Goal: Information Seeking & Learning: Learn about a topic

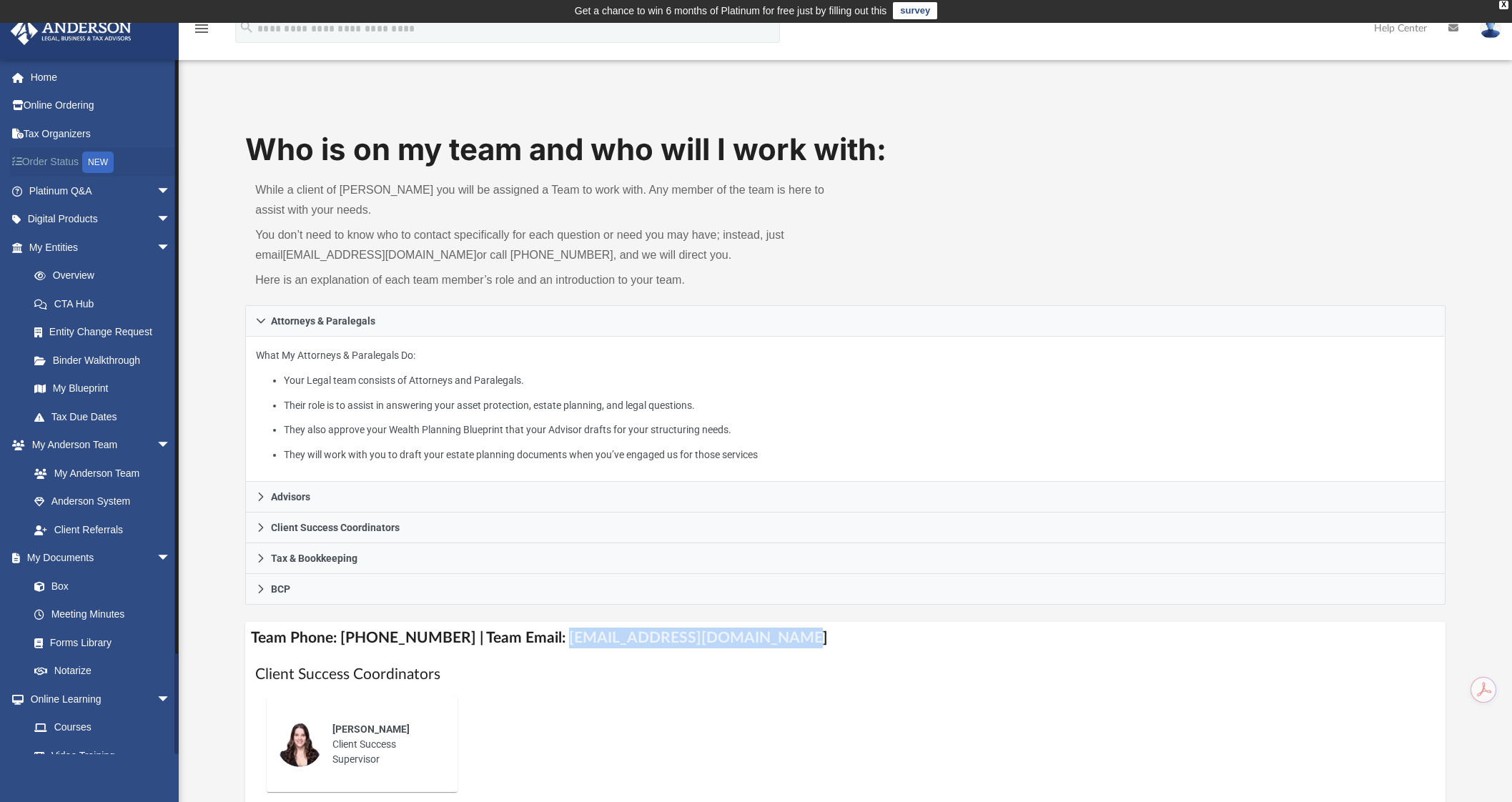
click at [85, 175] on link "Order Status NEW" at bounding box center [101, 163] width 182 height 29
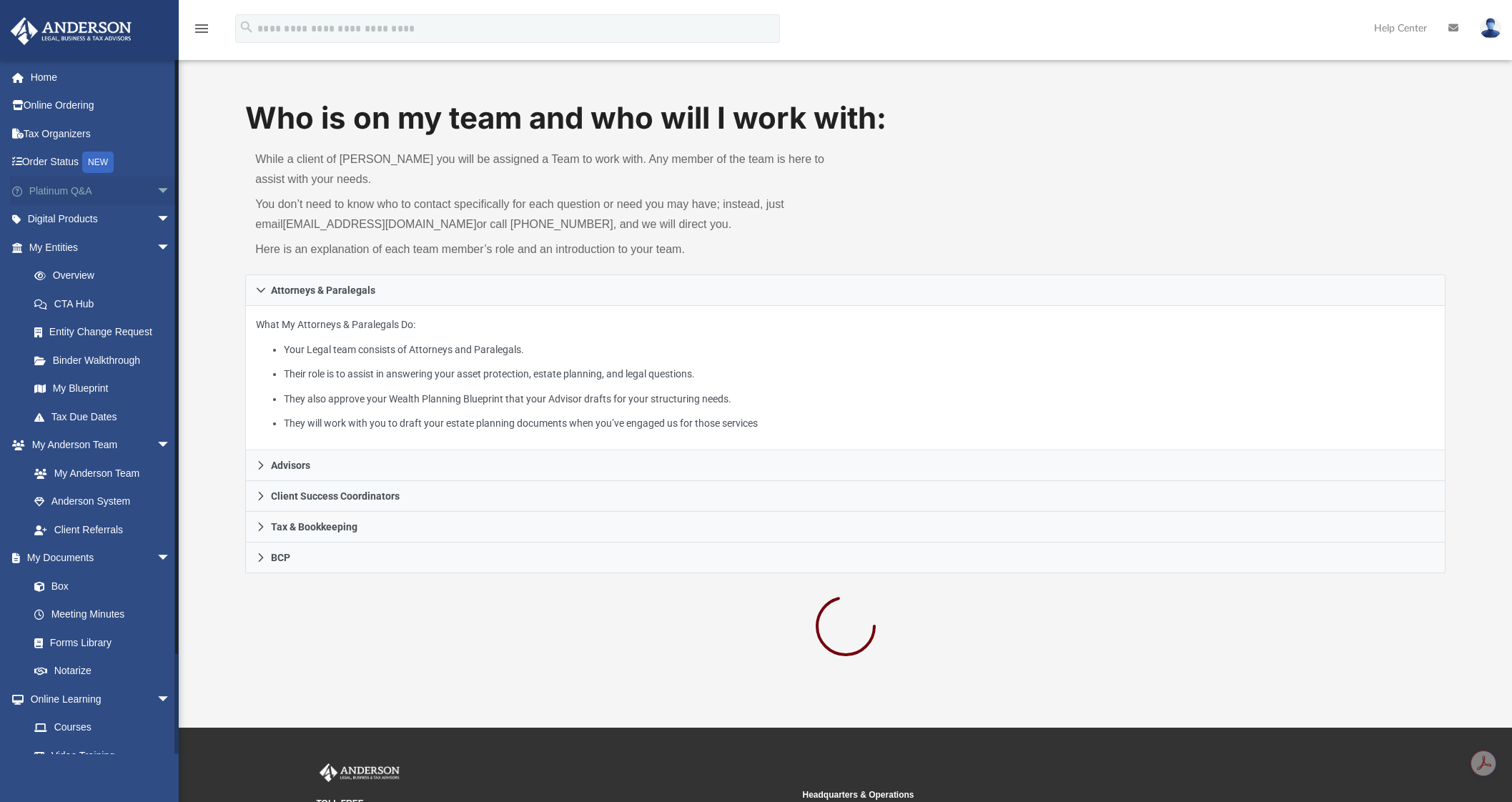
scroll to position [25, 0]
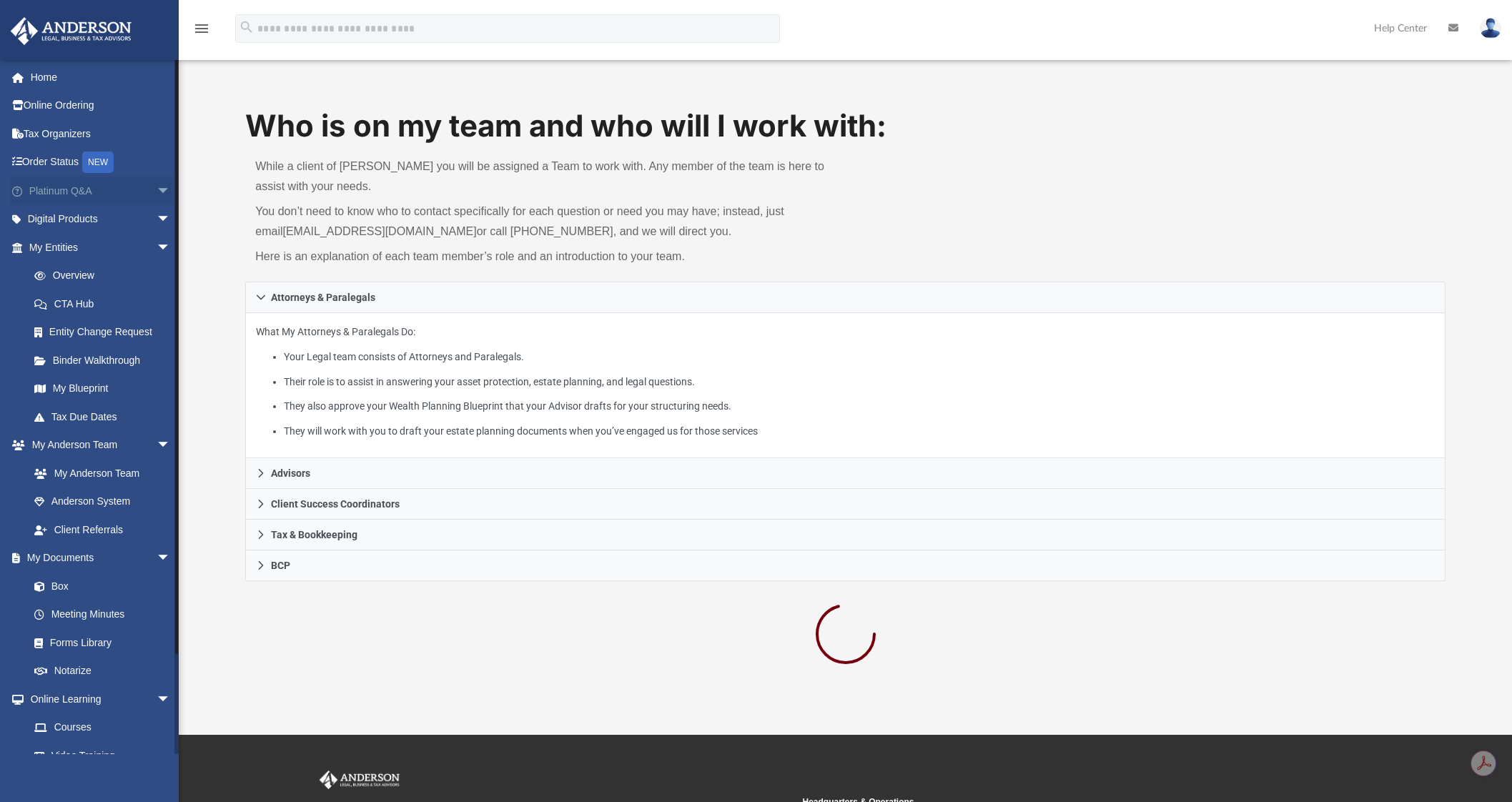
click at [156, 190] on span "arrow_drop_down" at bounding box center [170, 191] width 29 height 29
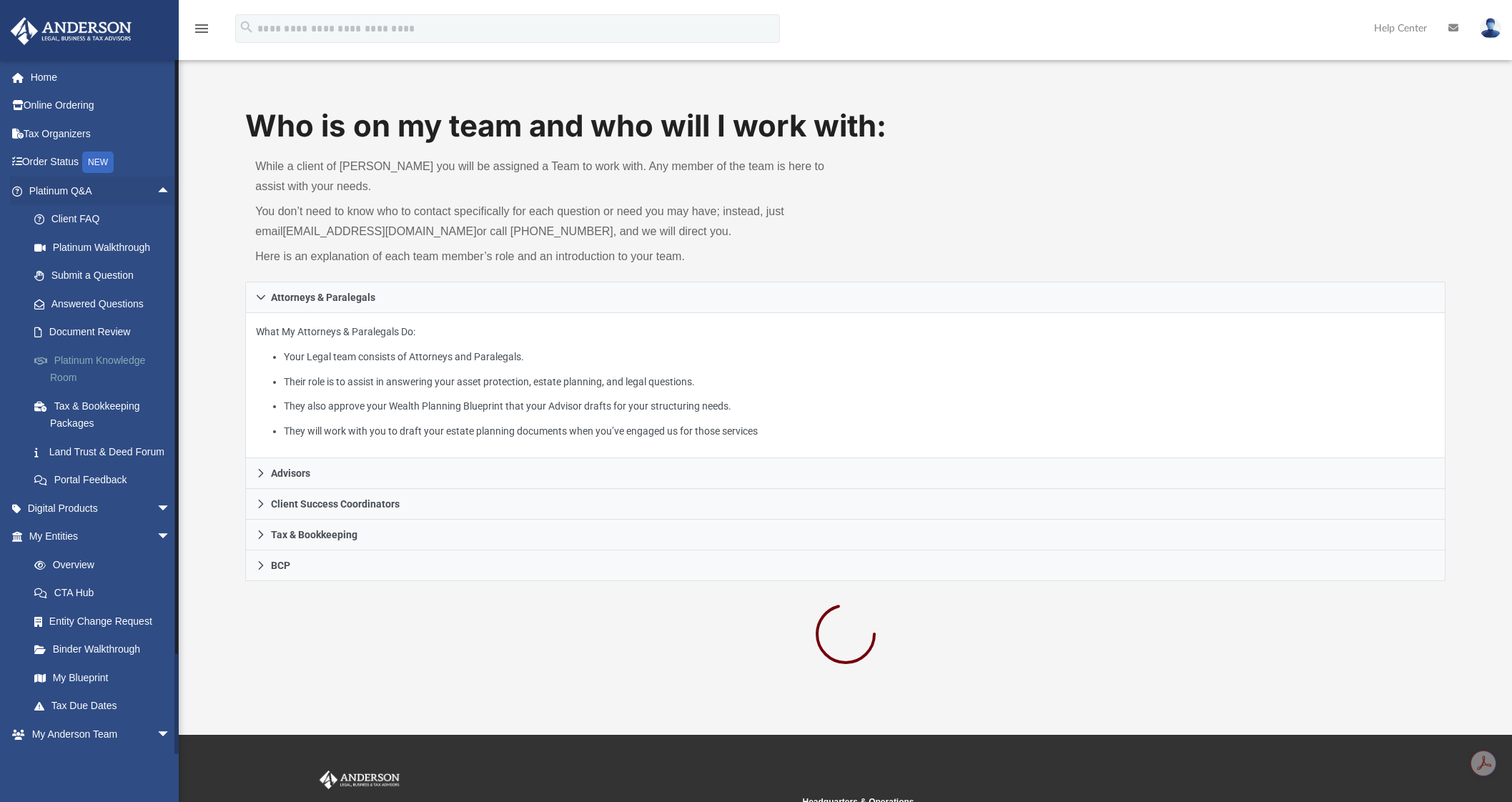
click at [136, 352] on link "Platinum Knowledge Room" at bounding box center [106, 369] width 172 height 46
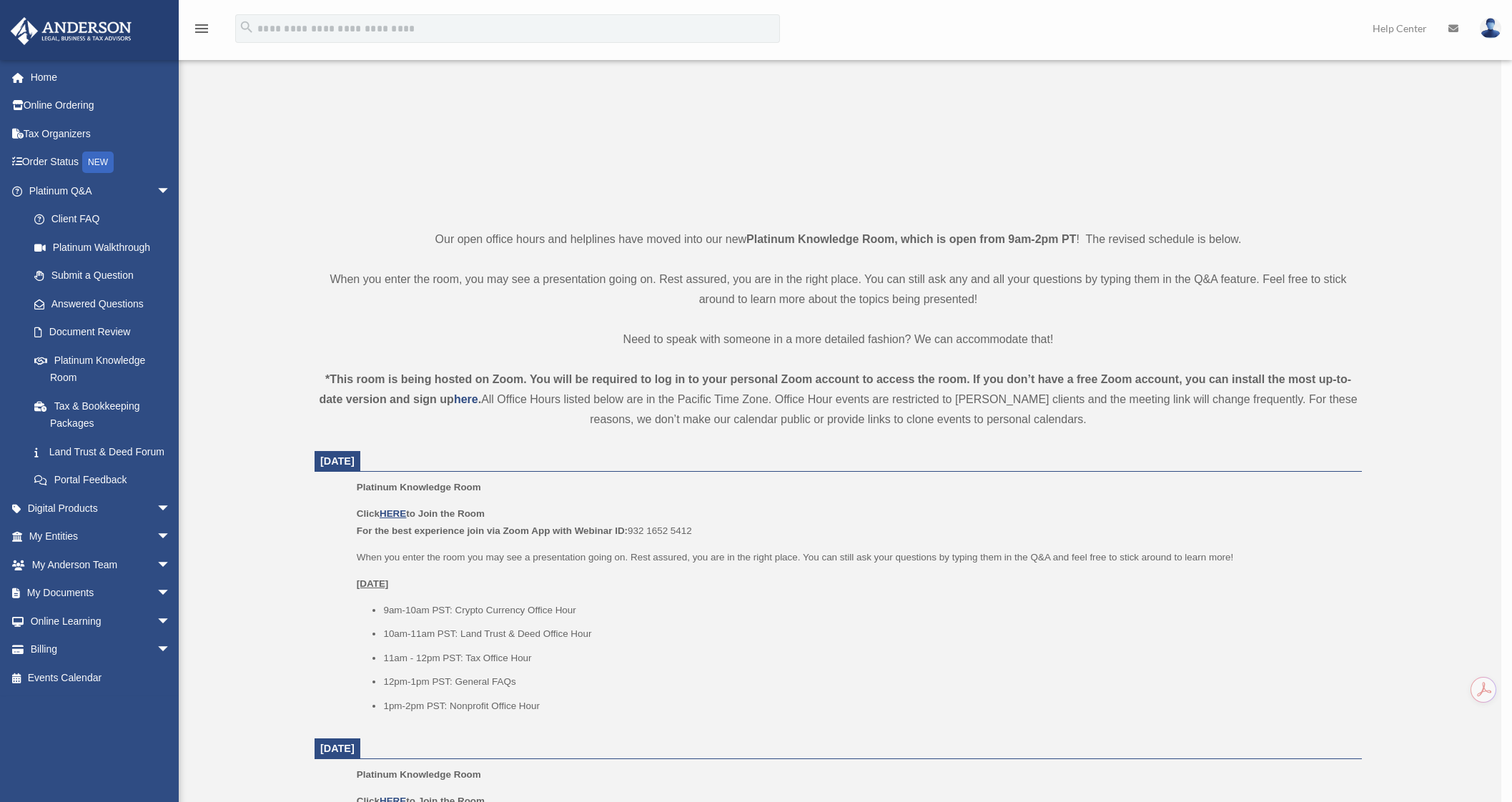
scroll to position [239, 0]
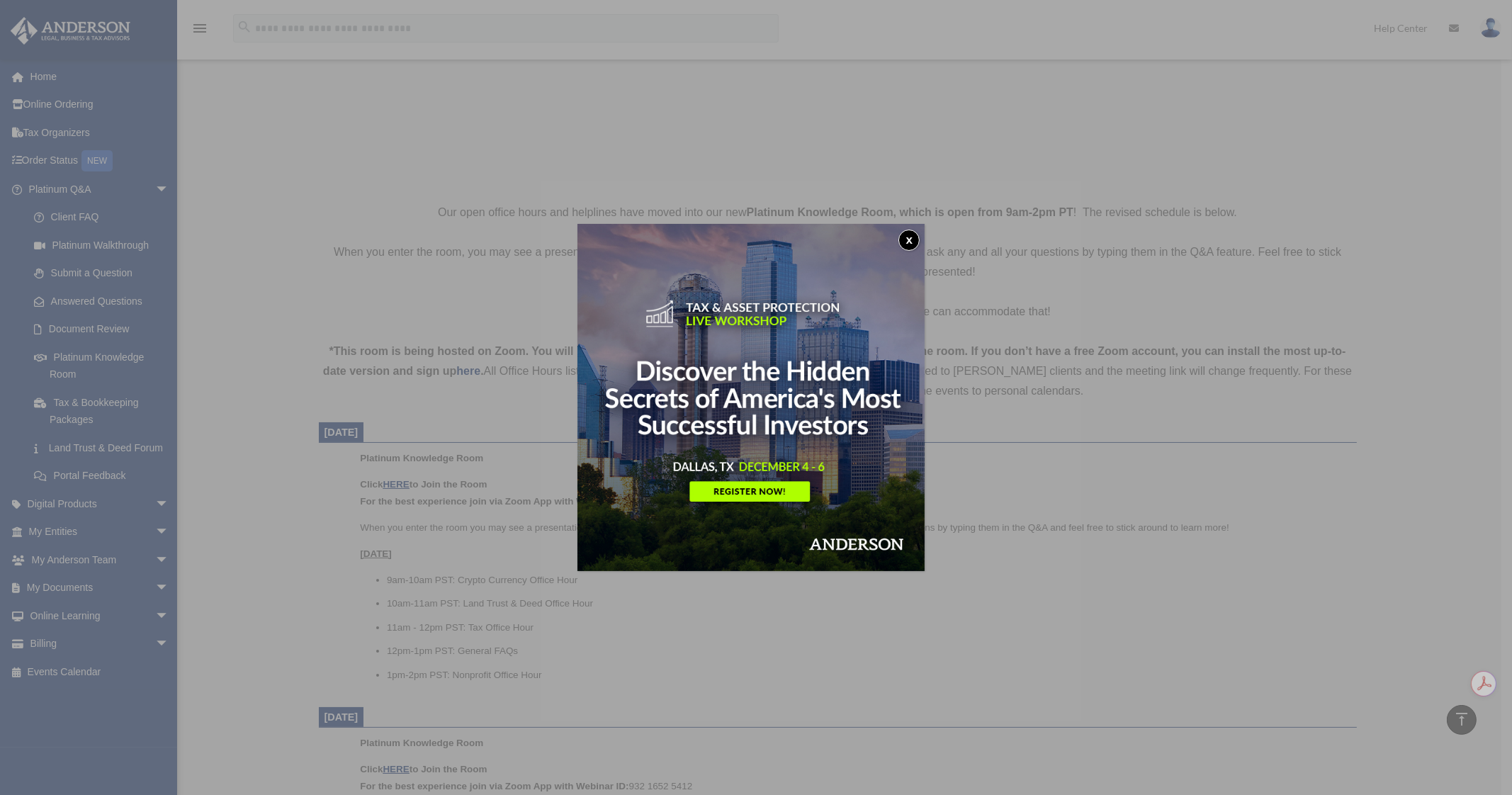
click at [405, 483] on div "x" at bounding box center [756, 398] width 1512 height 795
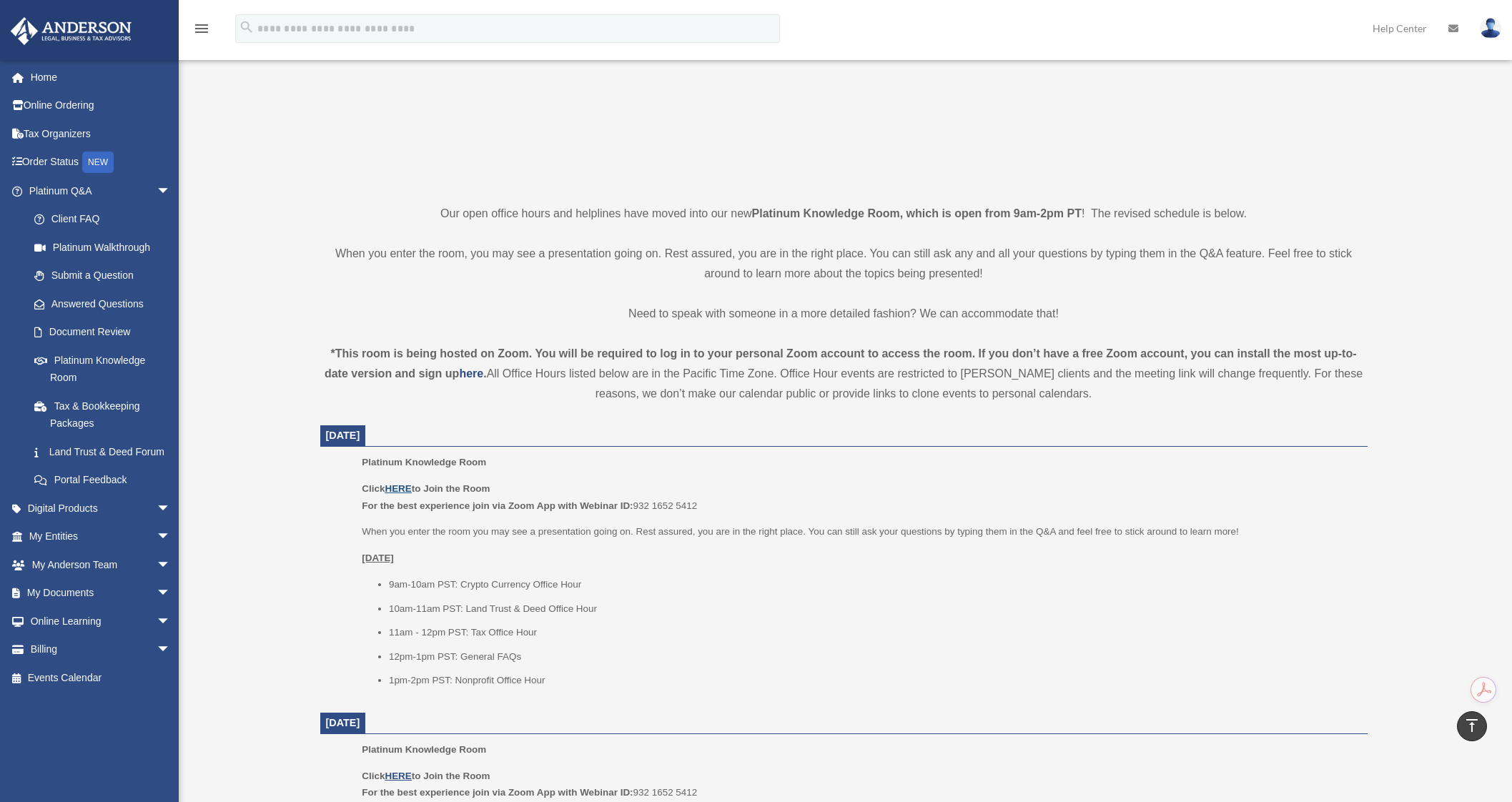
click at [408, 487] on u "HERE" at bounding box center [397, 488] width 27 height 11
